Goal: Find specific page/section: Find specific page/section

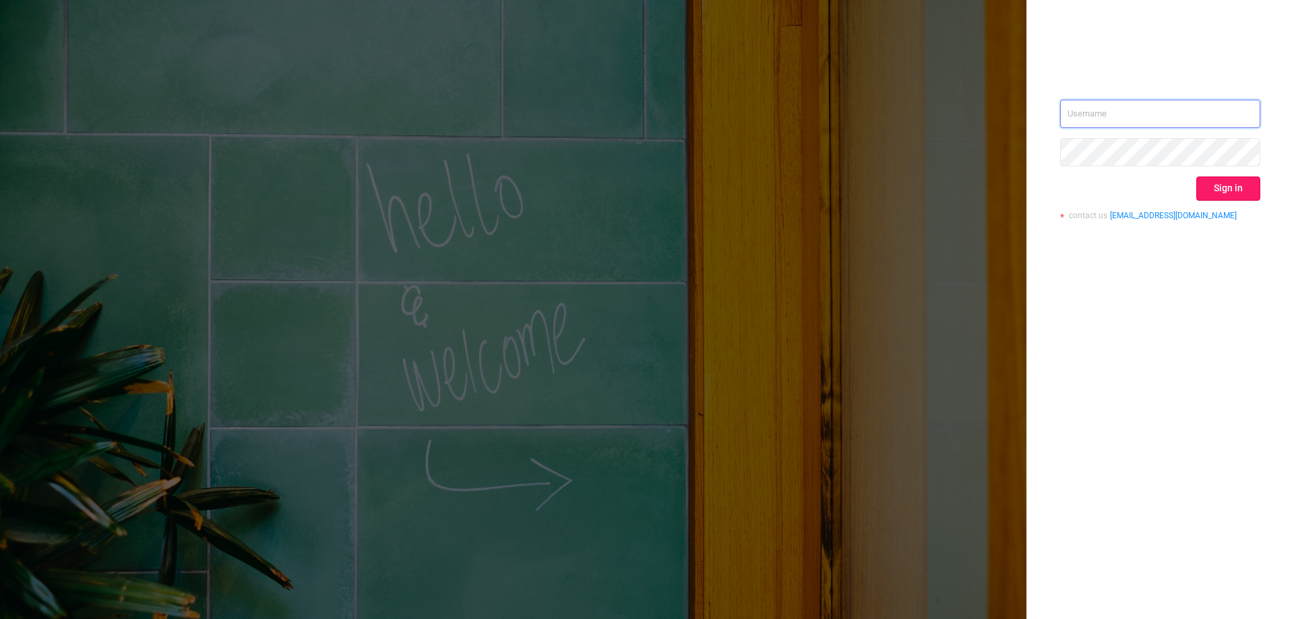
type input "[EMAIL_ADDRESS][DOMAIN_NAME]"
click at [1238, 191] on button "Sign in" at bounding box center [1228, 189] width 64 height 24
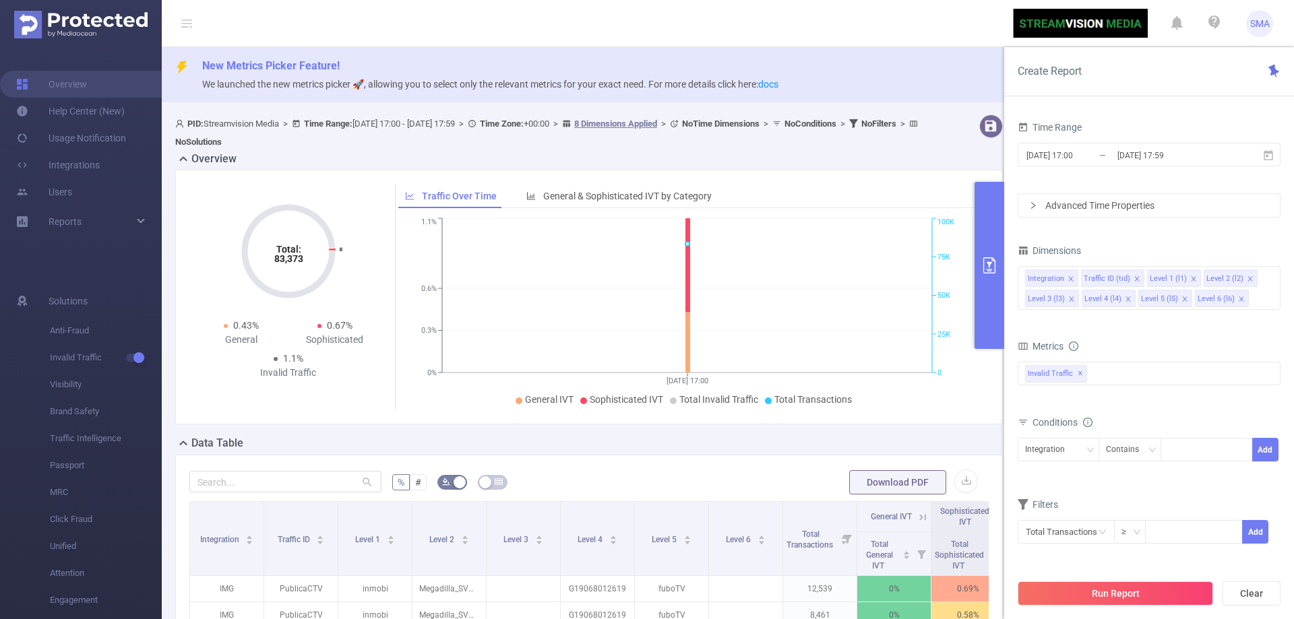
click at [953, 37] on header "SMA" at bounding box center [647, 23] width 1294 height 47
click at [986, 281] on button "primary" at bounding box center [989, 265] width 30 height 167
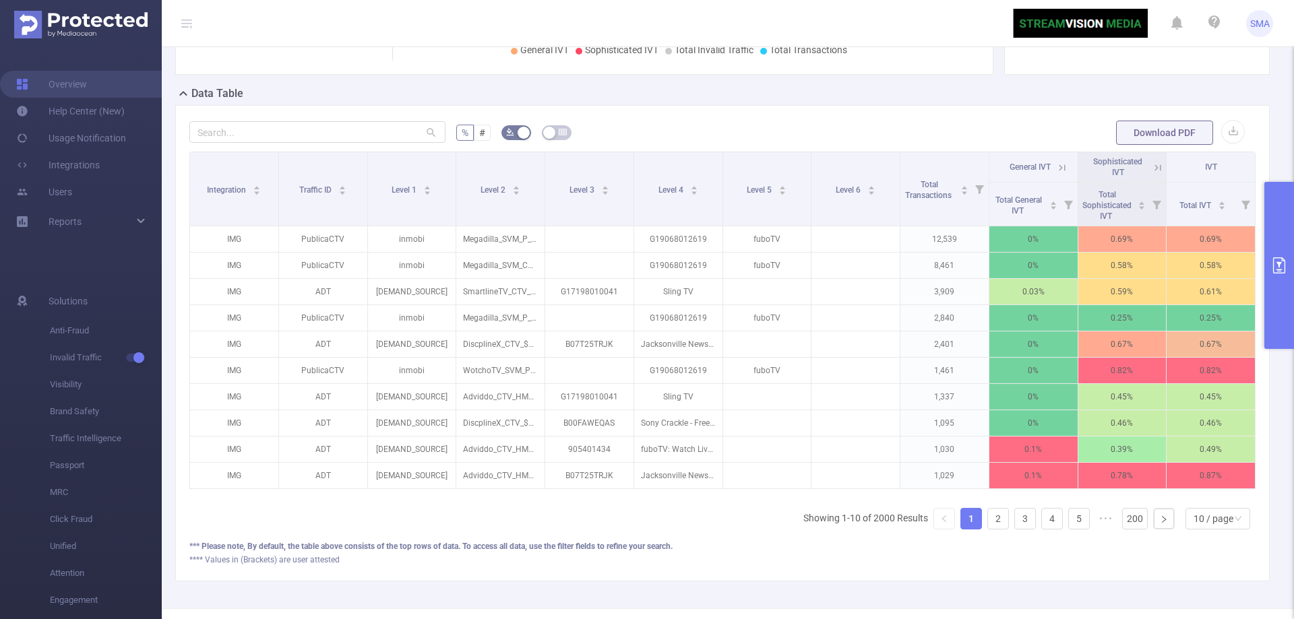
scroll to position [394, 0]
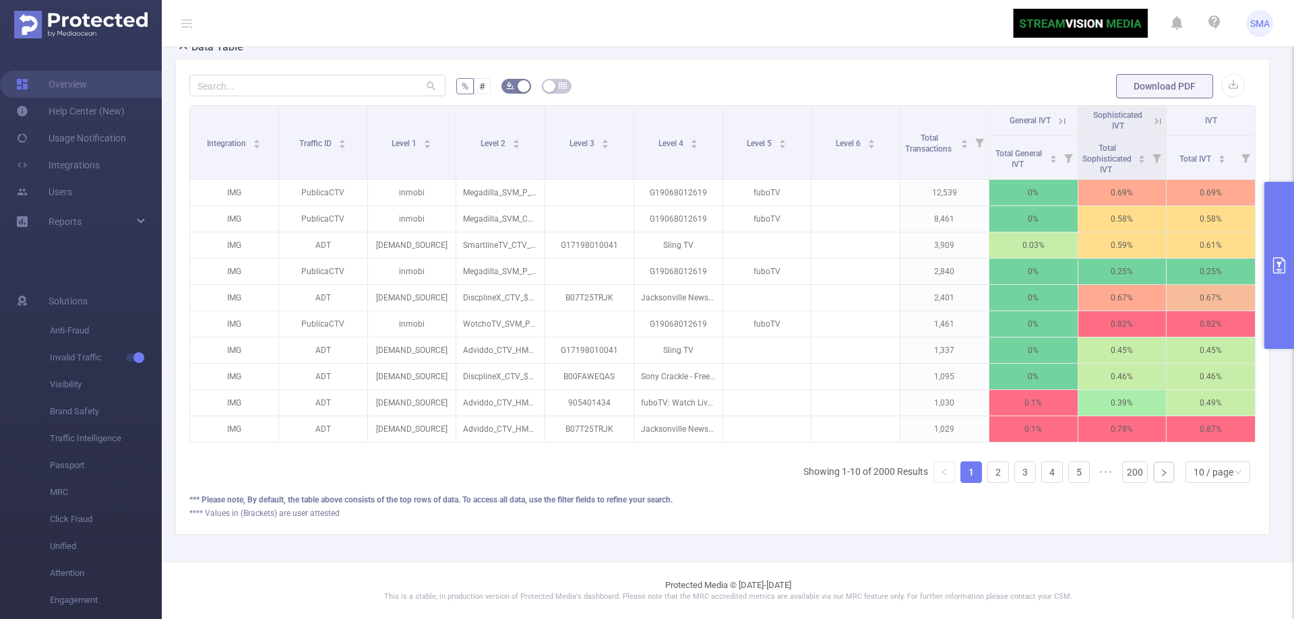
click at [1276, 224] on button "primary" at bounding box center [1279, 265] width 30 height 167
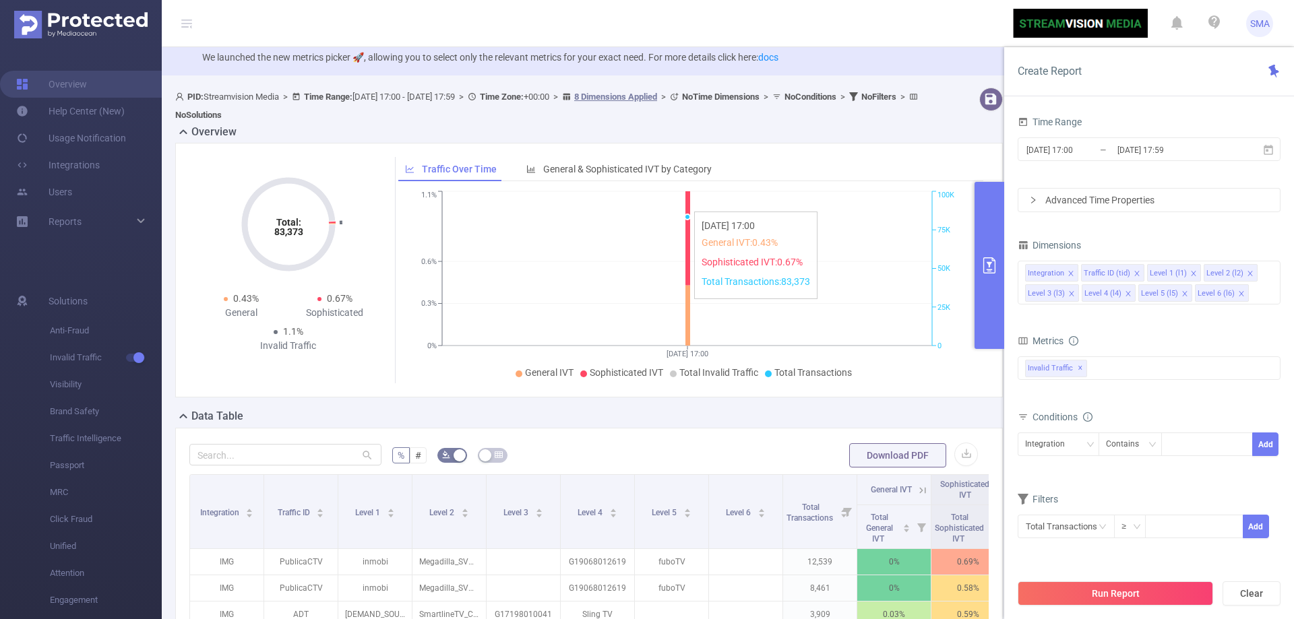
scroll to position [0, 0]
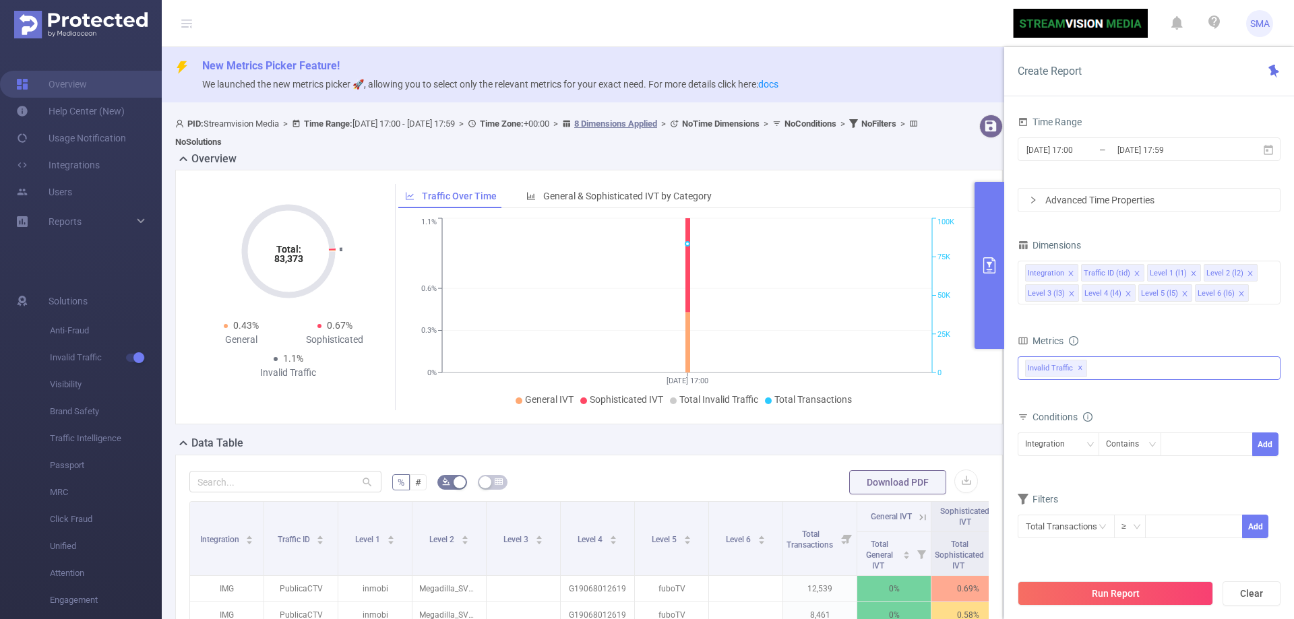
click at [1175, 379] on div "Invalid Traffic ✕" at bounding box center [1148, 368] width 263 height 24
click at [1174, 340] on div "Metrics" at bounding box center [1148, 343] width 263 height 22
click at [1267, 290] on div "Integration Traffic ID (tid) Level 1 (l1) Level 2 (l2) Level 3 (l3) Level 4 (l4…" at bounding box center [1148, 283] width 263 height 44
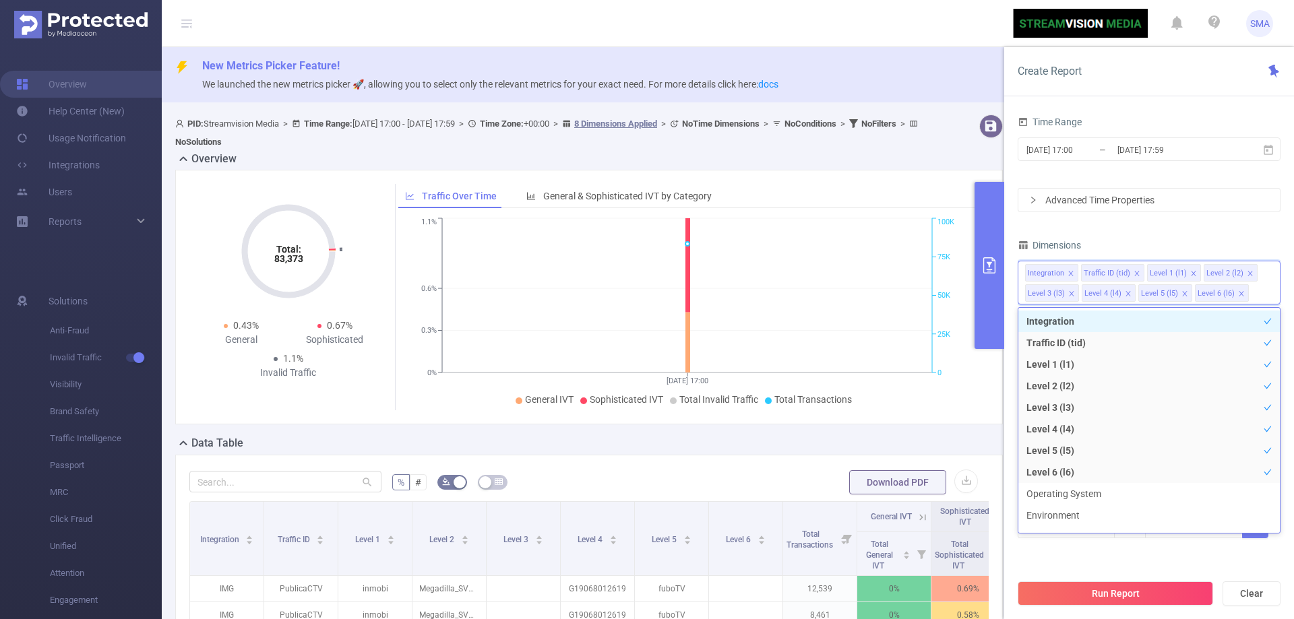
click at [1238, 238] on div "Dimensions" at bounding box center [1148, 247] width 263 height 22
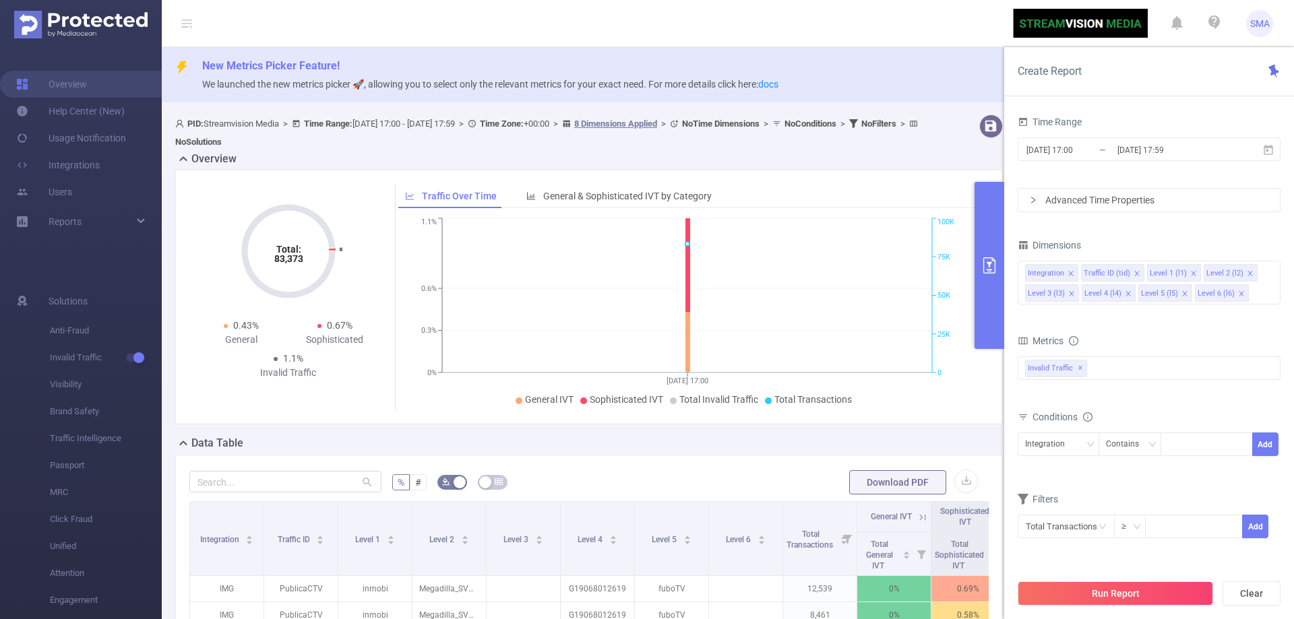
click at [1221, 191] on div "Advanced Time Properties" at bounding box center [1148, 200] width 261 height 23
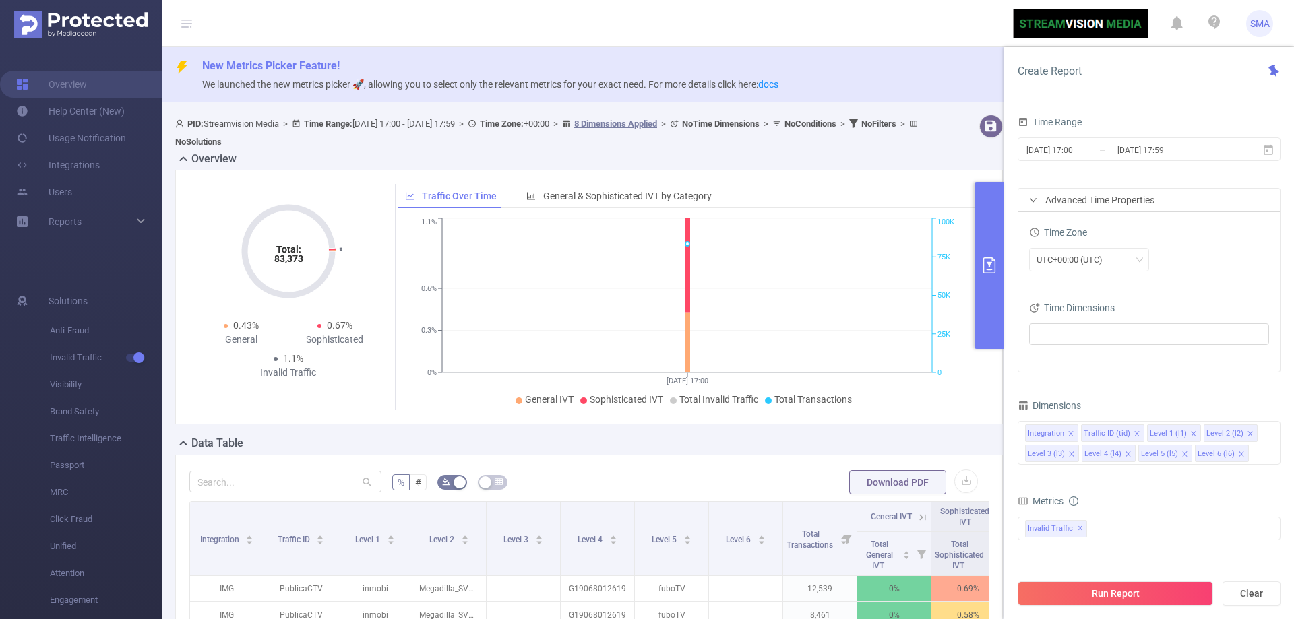
click at [1221, 191] on div "Advanced Time Properties" at bounding box center [1148, 200] width 261 height 23
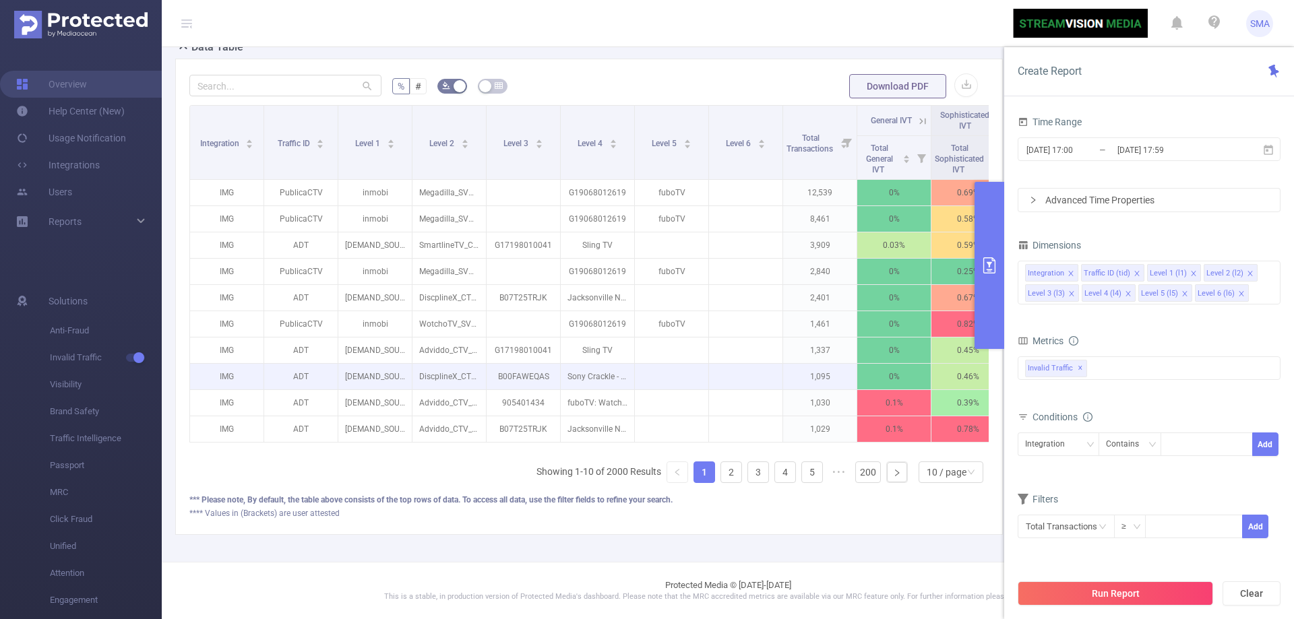
scroll to position [406, 0]
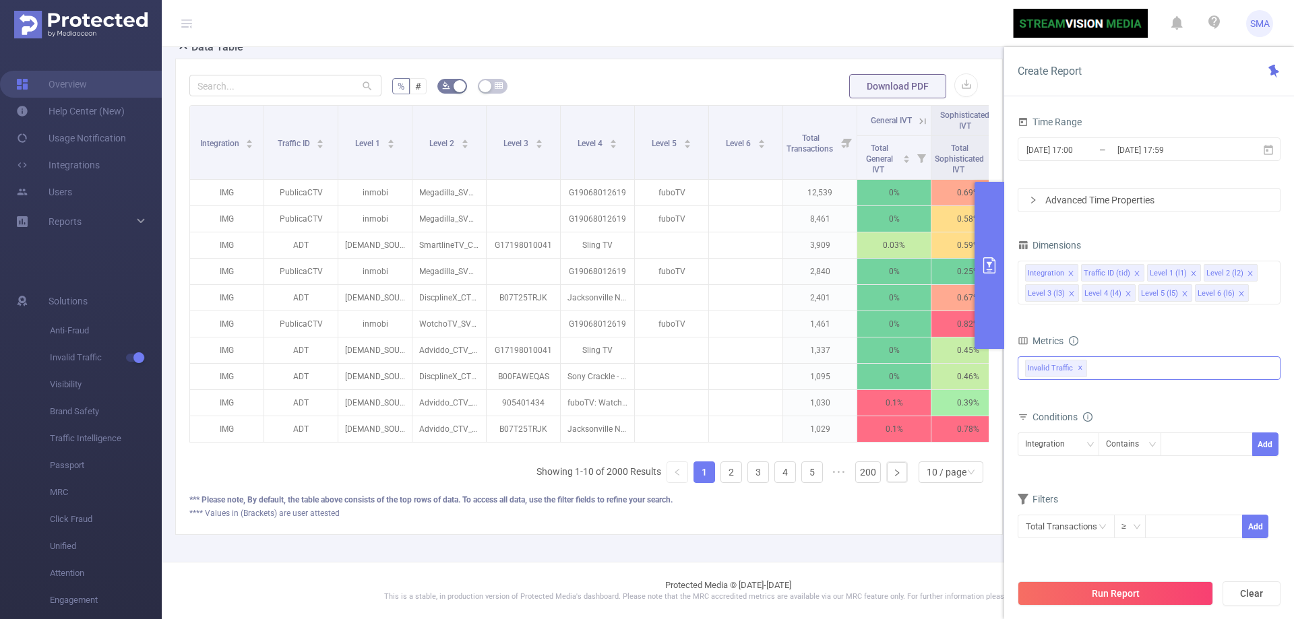
click at [1143, 373] on div "Invalid Traffic ✕ Anti-Fraud Invalid Traffic" at bounding box center [1148, 368] width 263 height 24
click at [1153, 338] on div "Metrics" at bounding box center [1148, 343] width 263 height 22
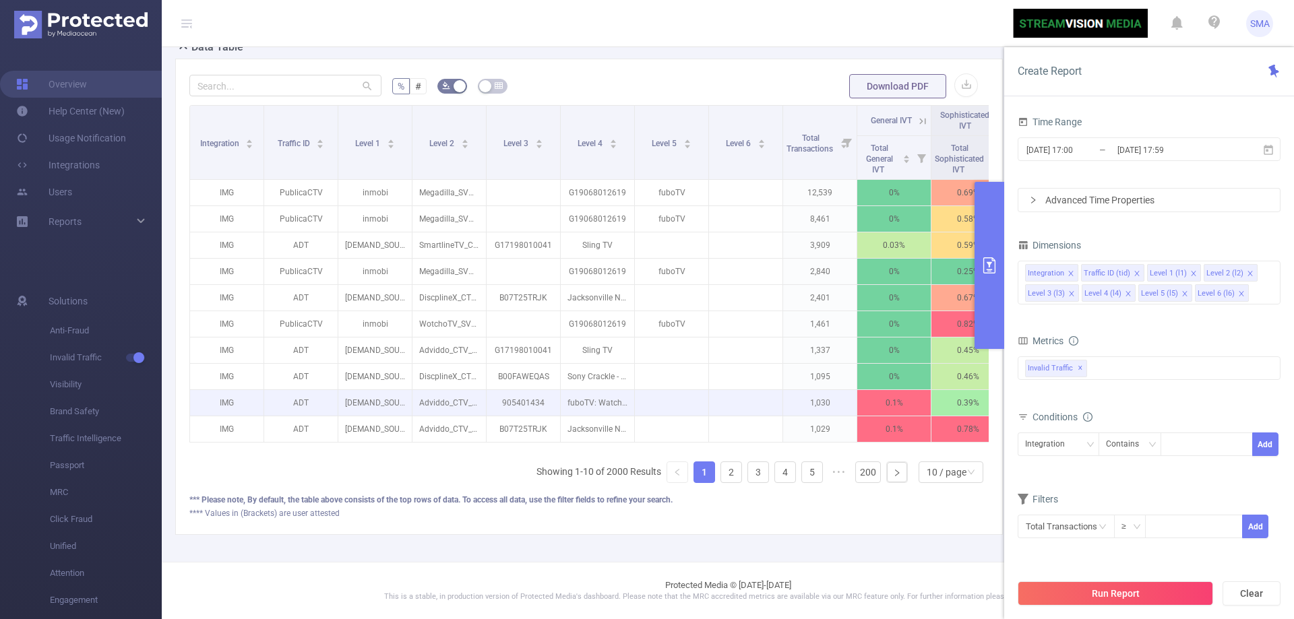
scroll to position [0, 0]
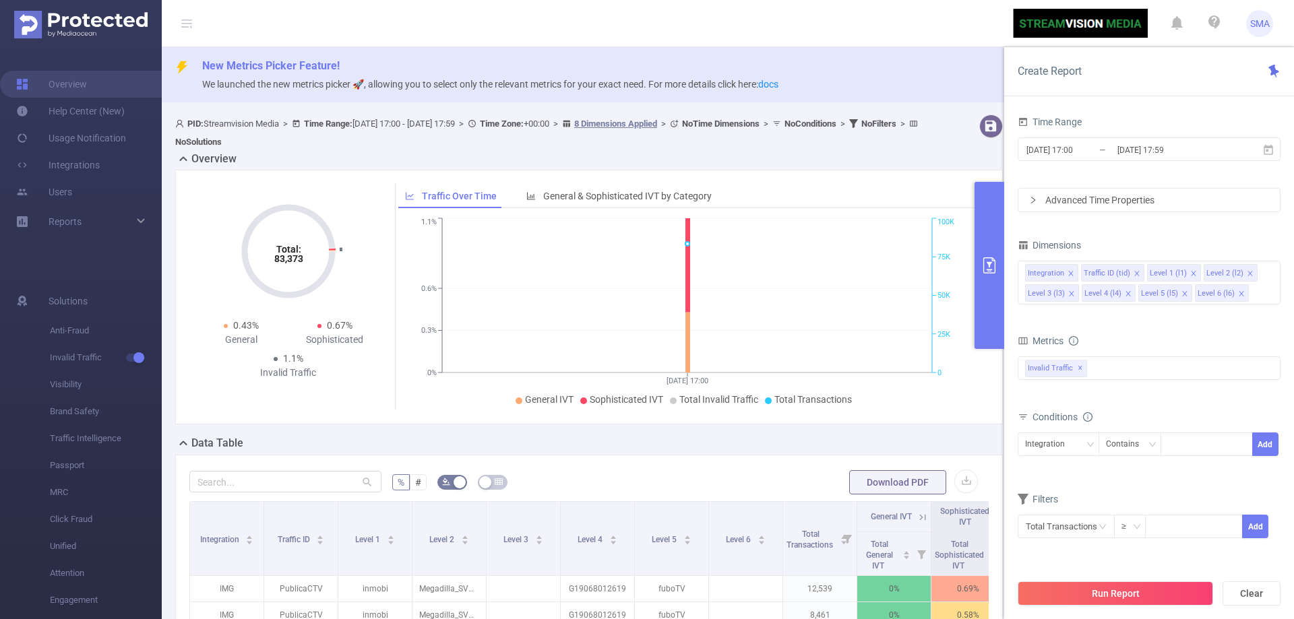
click at [635, 443] on div "Data Table" at bounding box center [594, 444] width 838 height 19
click at [67, 221] on span "Reports" at bounding box center [65, 221] width 33 height 11
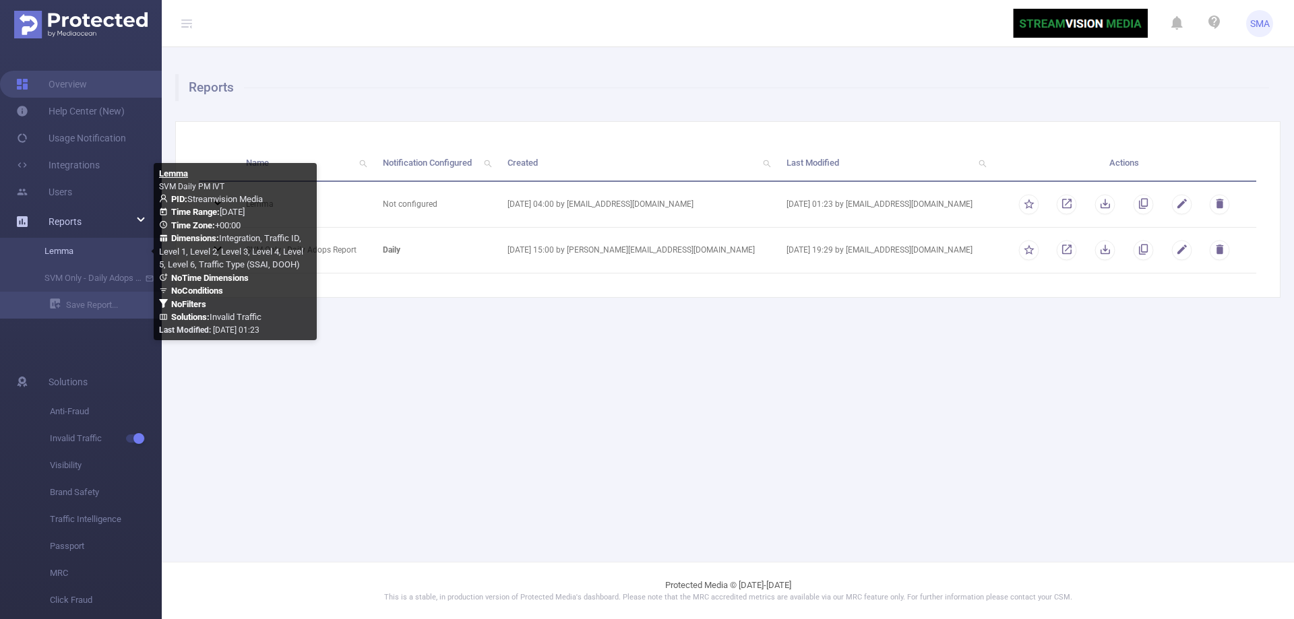
click at [109, 245] on link "Lemma" at bounding box center [86, 251] width 119 height 27
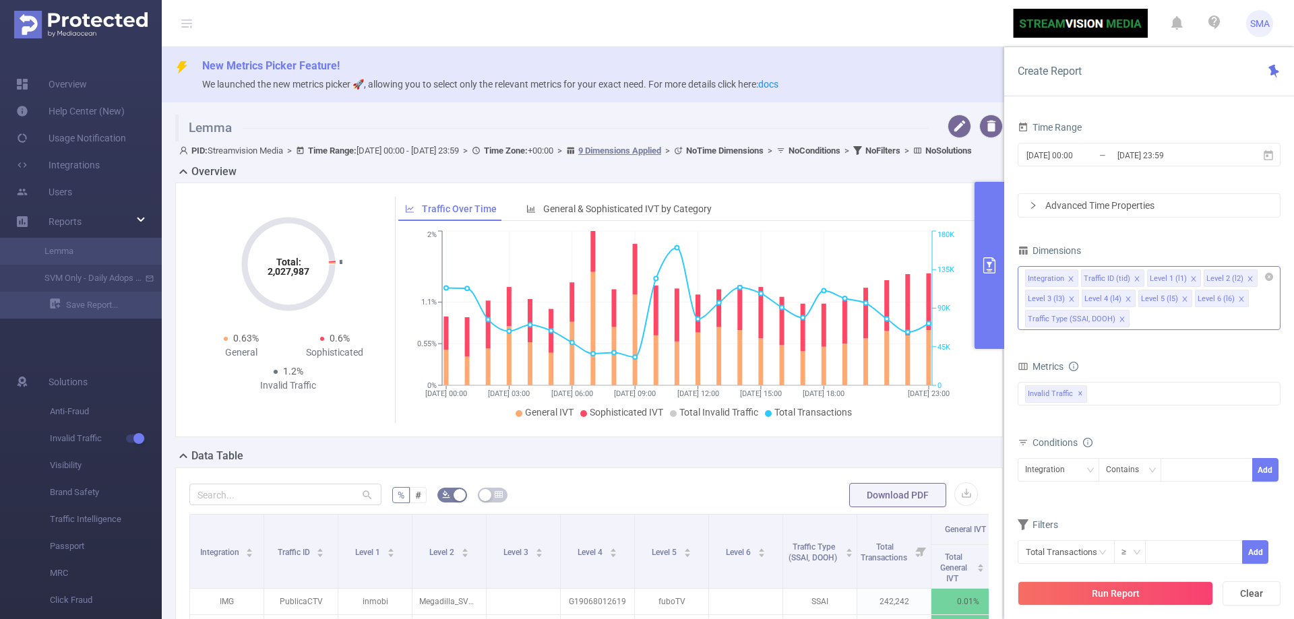
click at [1171, 328] on div "Integration Traffic ID (tid) Level 1 (l1) Level 2 (l2) Level 3 (l3) Level 4 (l4…" at bounding box center [1148, 298] width 263 height 64
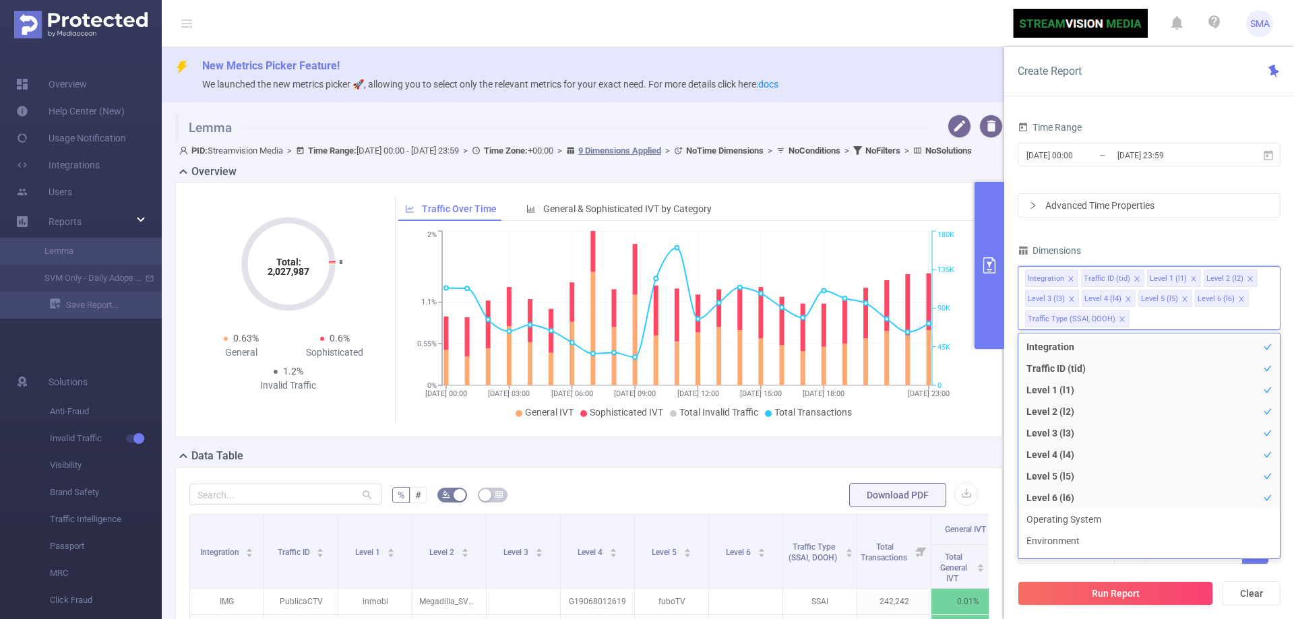
click at [989, 467] on div "Data Table" at bounding box center [594, 457] width 838 height 19
